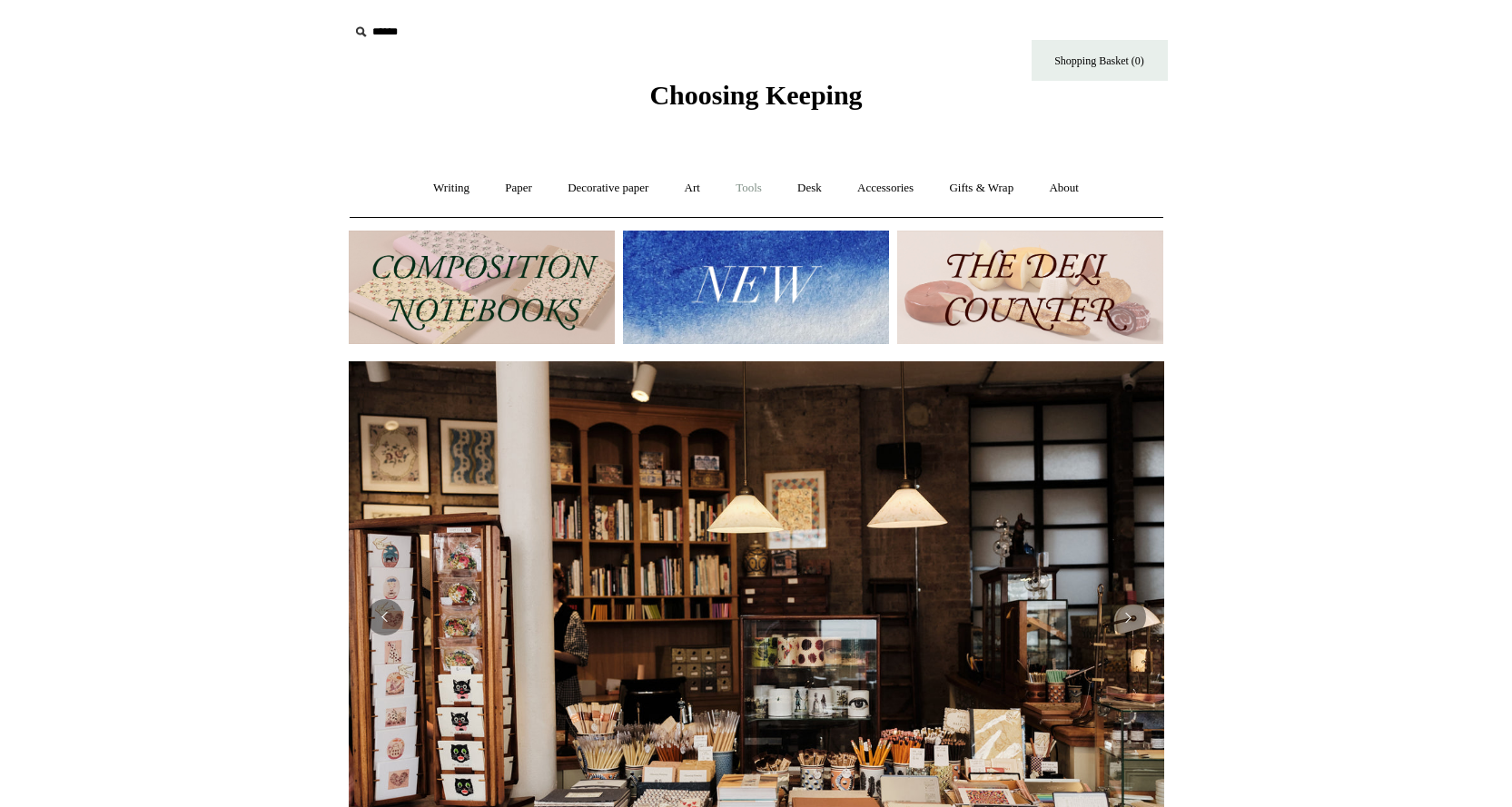
click at [750, 183] on link "Tools +" at bounding box center [749, 188] width 59 height 48
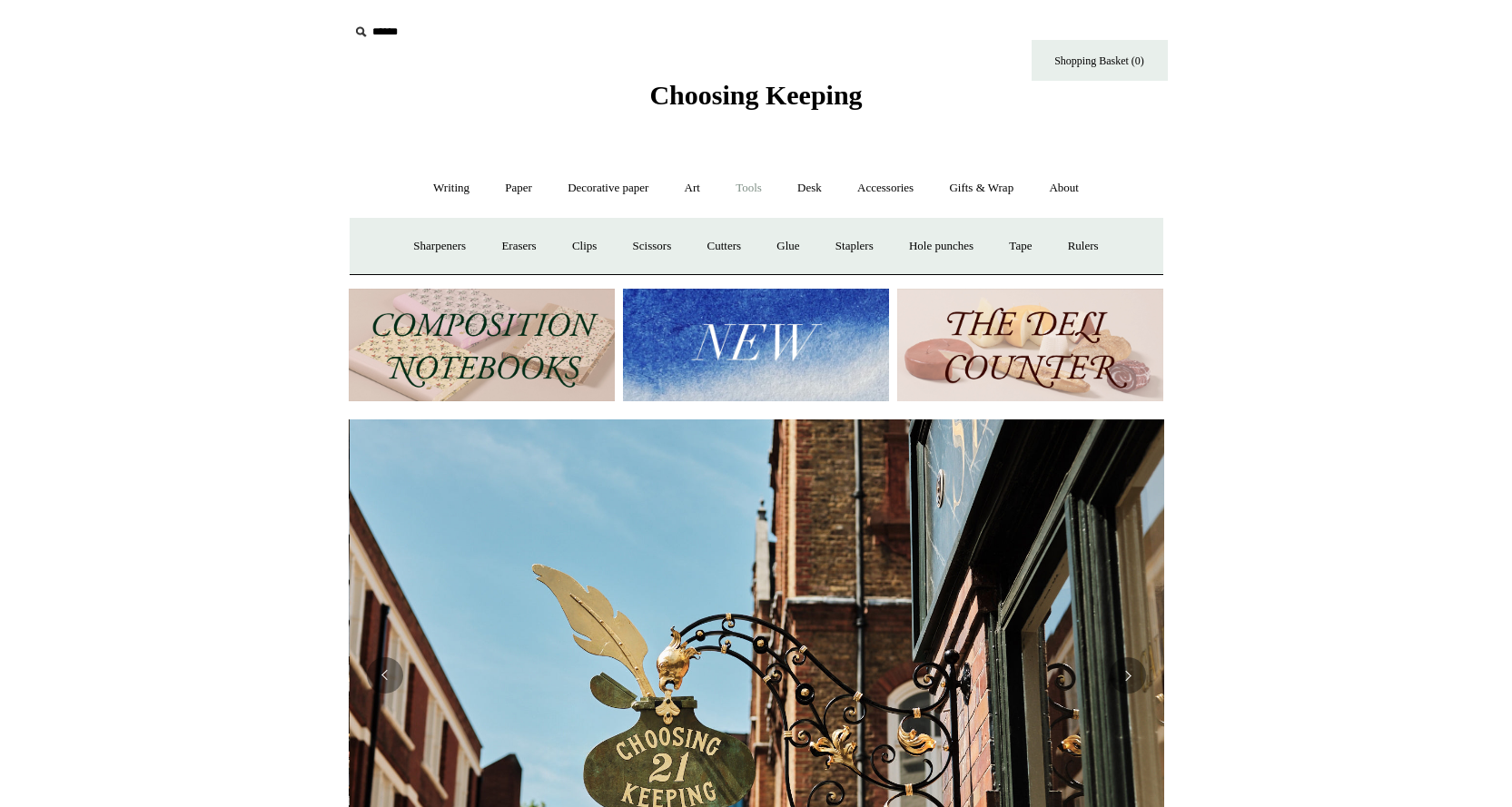
scroll to position [0, 816]
click at [445, 185] on link "Writing +" at bounding box center [451, 188] width 69 height 48
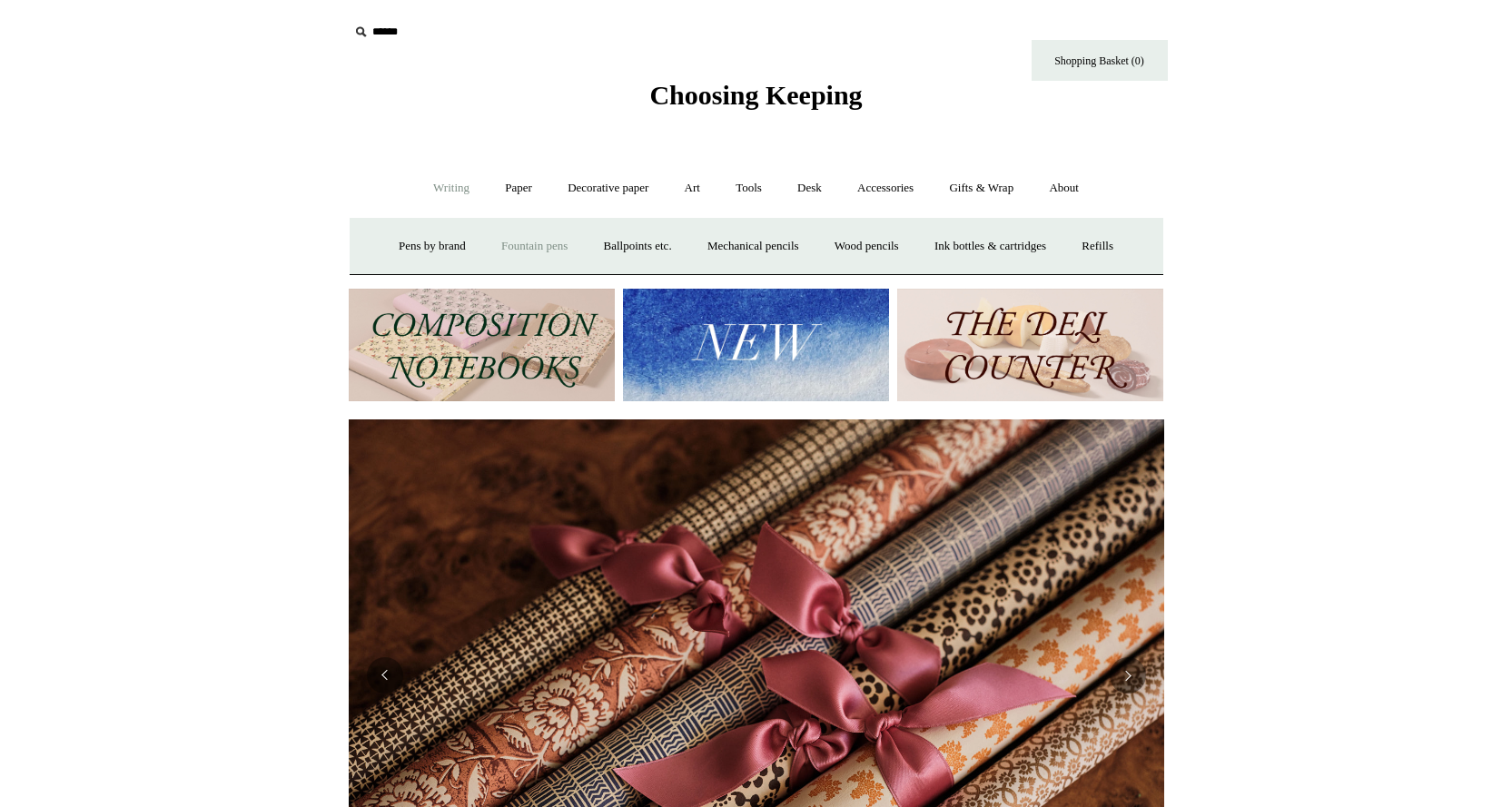
scroll to position [0, 1631]
click at [406, 240] on link "Pens by brand +" at bounding box center [432, 247] width 99 height 48
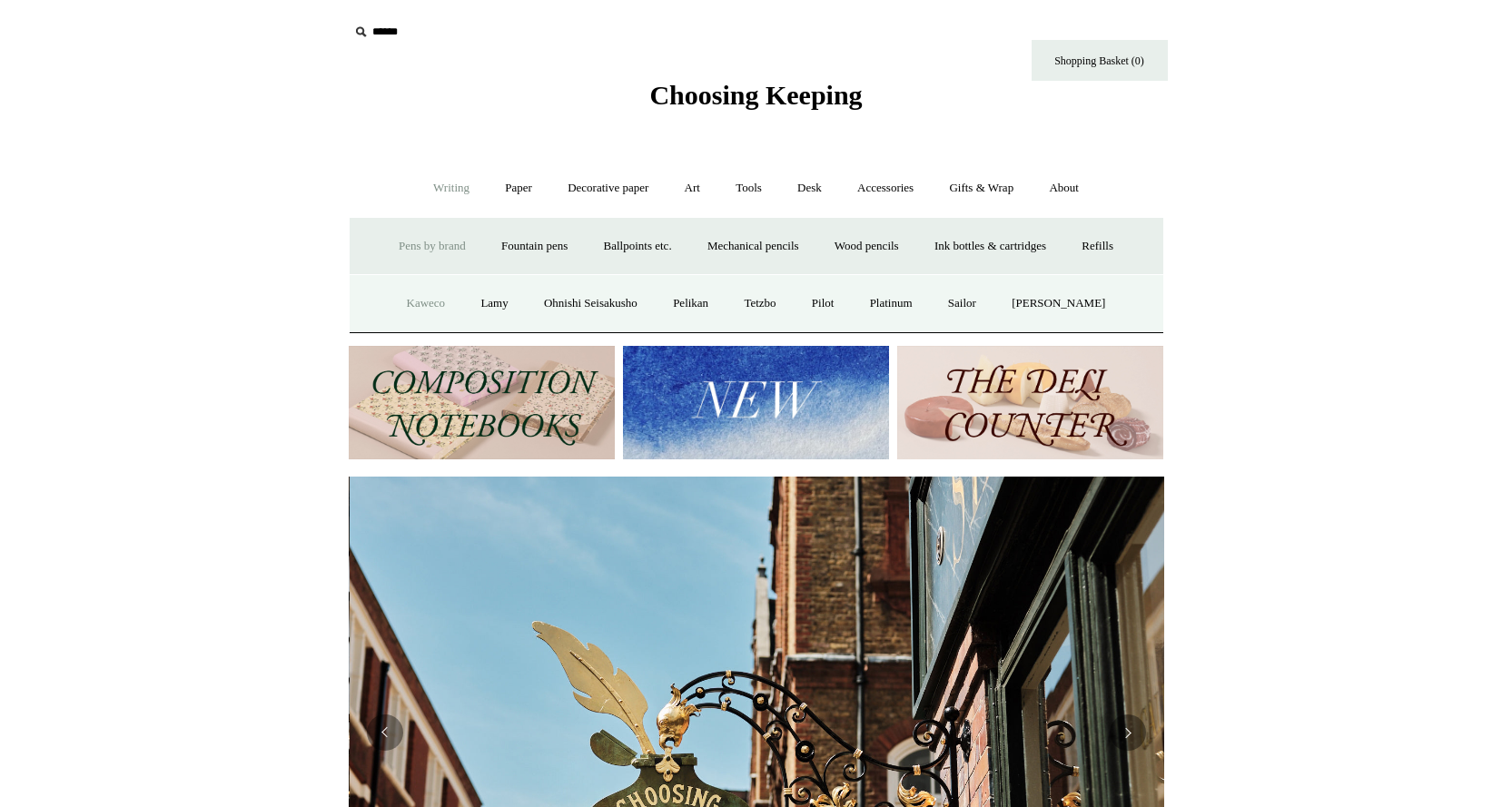
scroll to position [0, 816]
click at [518, 241] on link "Fountain pens +" at bounding box center [534, 247] width 99 height 48
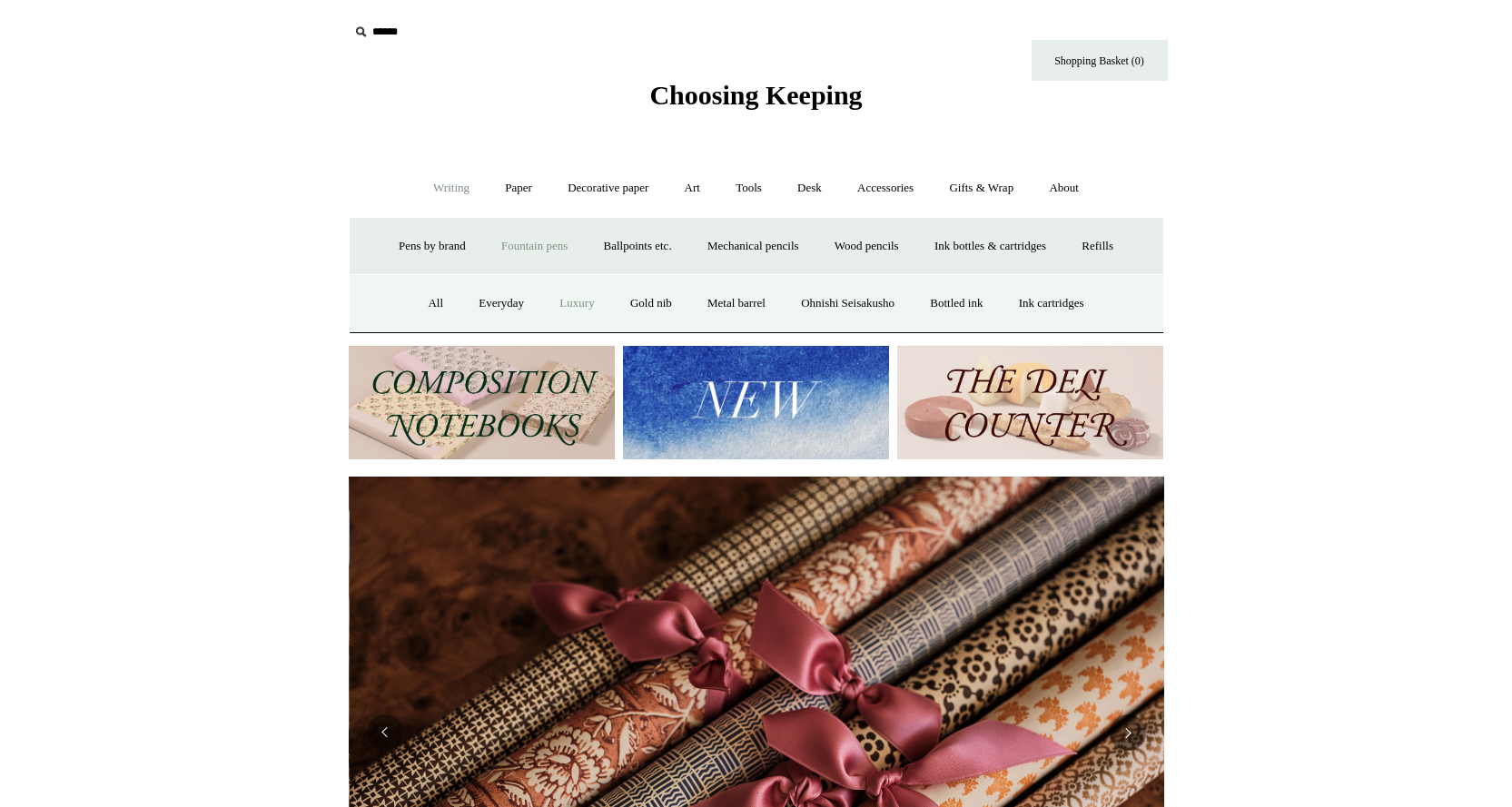
scroll to position [0, 1631]
click at [557, 299] on link "Luxury" at bounding box center [577, 303] width 67 height 48
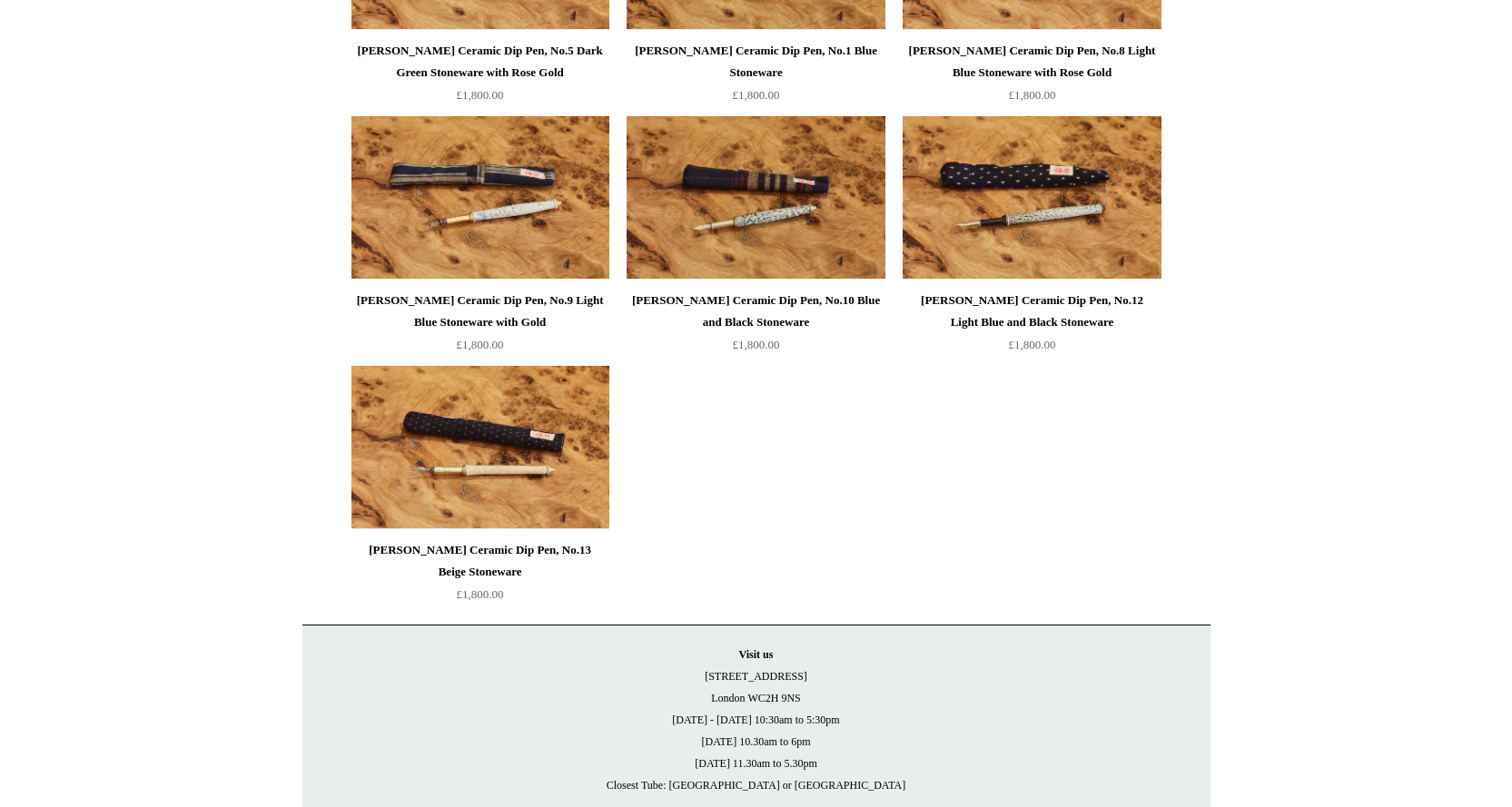
scroll to position [1719, 0]
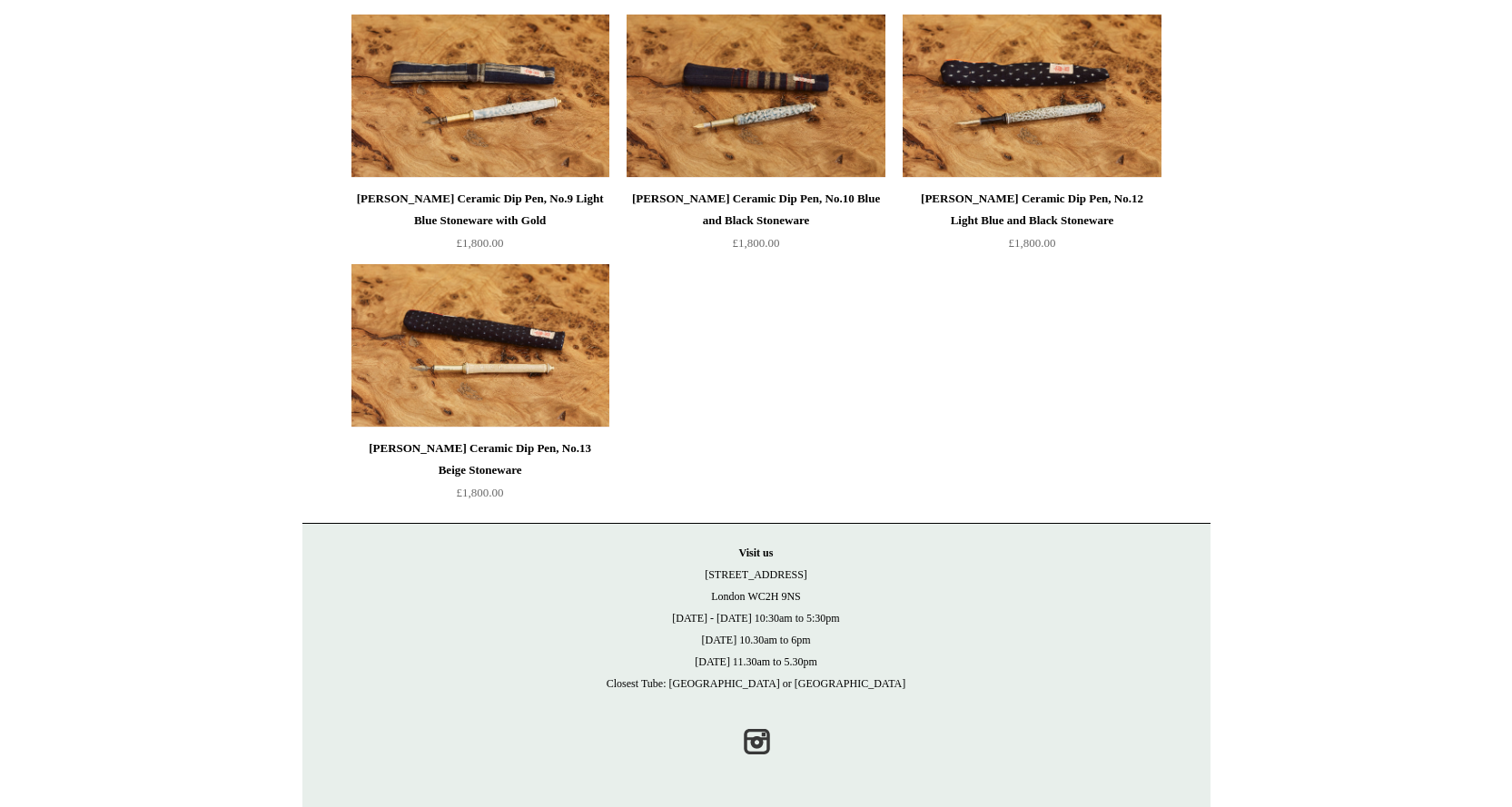
drag, startPoint x: 133, startPoint y: 80, endPoint x: 813, endPoint y: 323, distance: 722.1
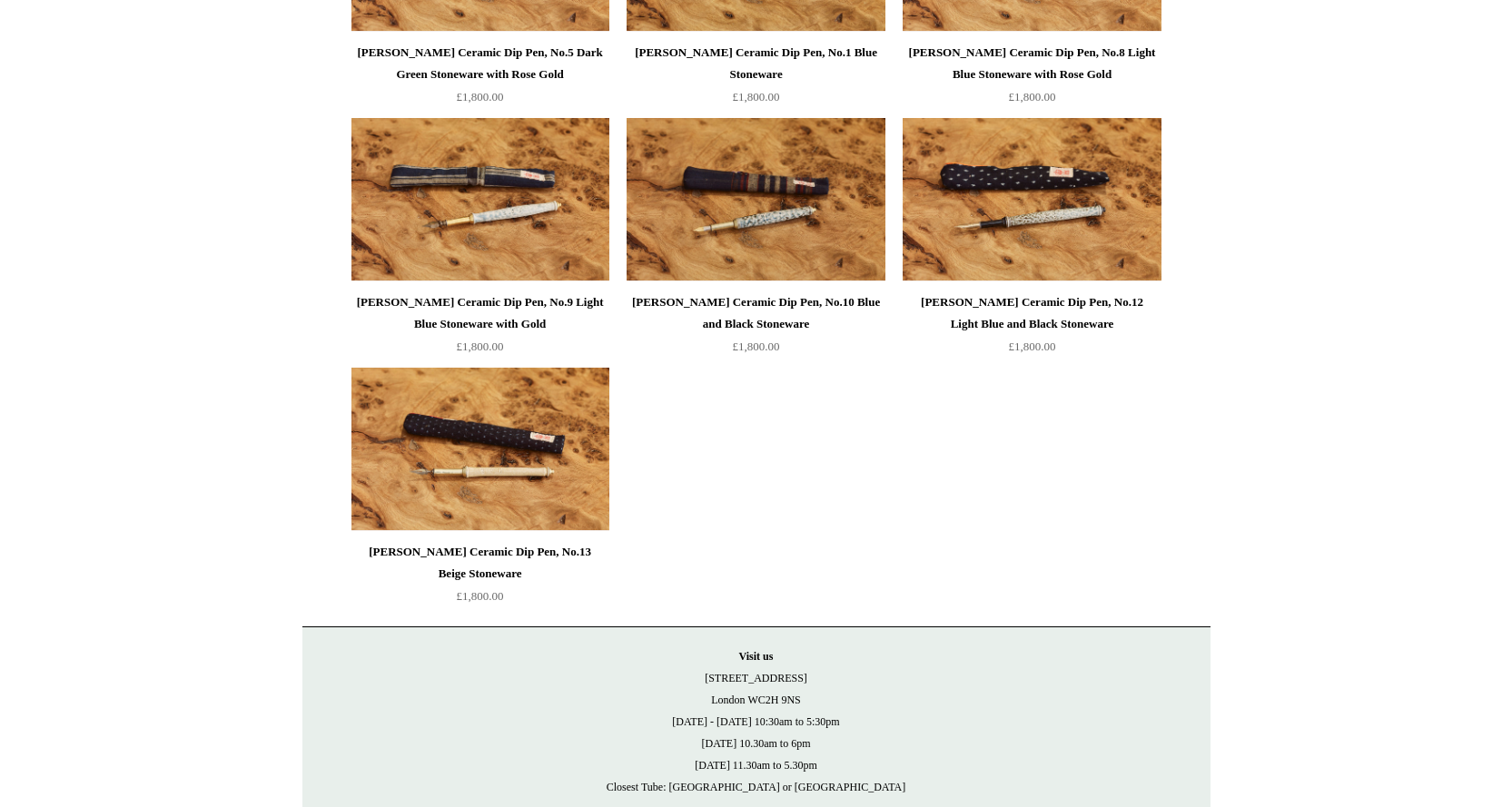
scroll to position [1538, 0]
